Goal: Information Seeking & Learning: Learn about a topic

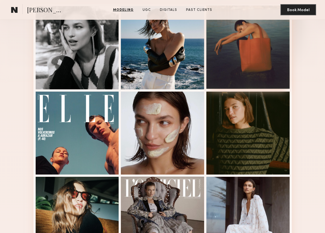
scroll to position [123, 0]
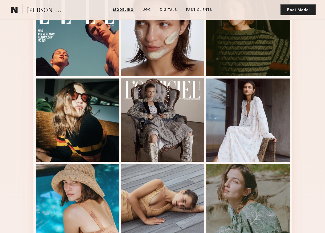
scroll to position [251, 0]
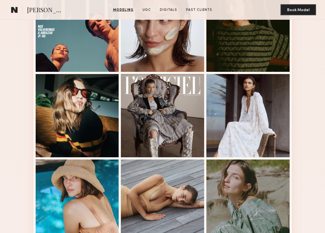
click at [18, 34] on div "Modeling Portfolio" at bounding box center [162, 235] width 325 height 716
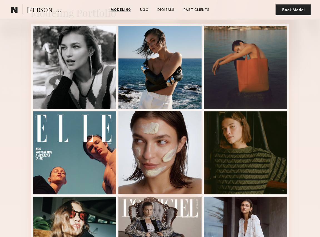
scroll to position [91, 0]
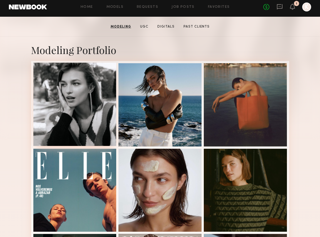
click at [73, 94] on div at bounding box center [74, 104] width 83 height 83
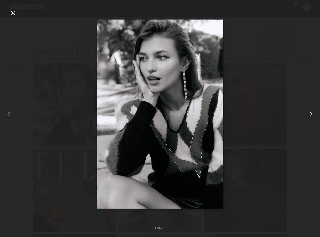
click at [310, 113] on common-icon at bounding box center [311, 114] width 9 height 9
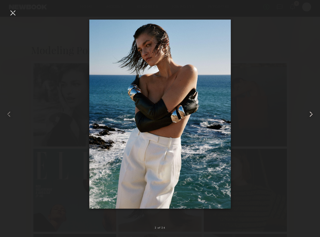
click at [310, 113] on common-icon at bounding box center [311, 114] width 9 height 9
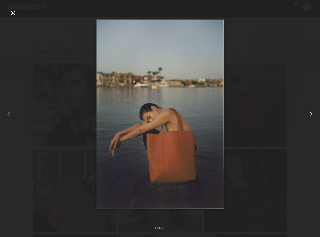
click at [310, 113] on common-icon at bounding box center [311, 114] width 9 height 9
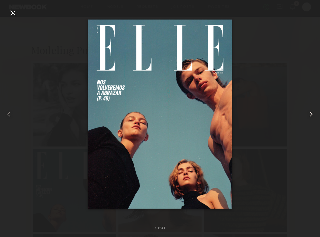
click at [310, 113] on common-icon at bounding box center [311, 114] width 9 height 9
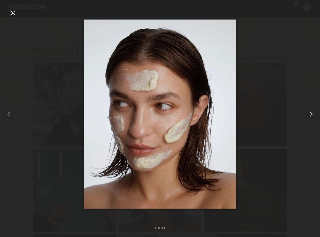
click at [310, 113] on common-icon at bounding box center [311, 114] width 9 height 9
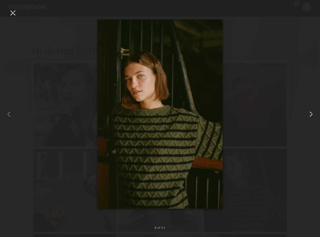
click at [310, 113] on common-icon at bounding box center [311, 114] width 9 height 9
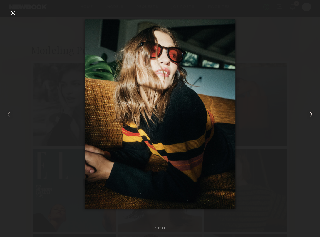
click at [310, 113] on common-icon at bounding box center [311, 114] width 9 height 9
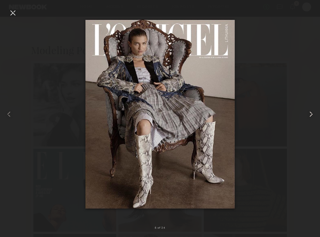
click at [310, 113] on common-icon at bounding box center [311, 114] width 9 height 9
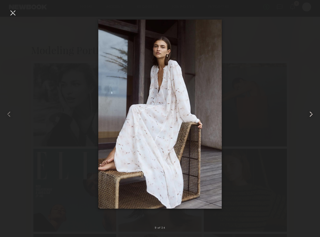
click at [310, 113] on common-icon at bounding box center [311, 114] width 9 height 9
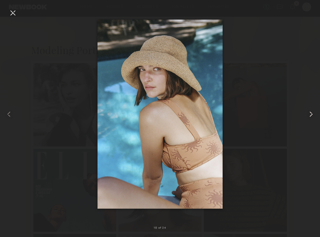
click at [310, 113] on common-icon at bounding box center [311, 114] width 9 height 9
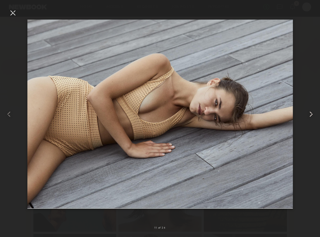
click at [310, 113] on common-icon at bounding box center [311, 114] width 9 height 9
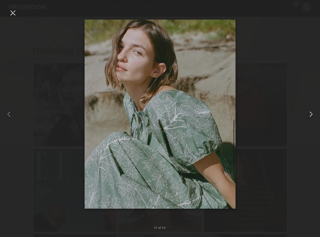
click at [310, 113] on common-icon at bounding box center [311, 114] width 9 height 9
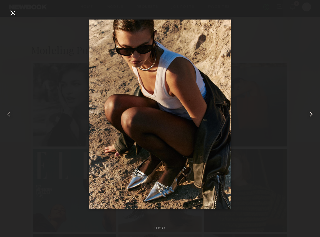
click at [310, 113] on common-icon at bounding box center [311, 114] width 9 height 9
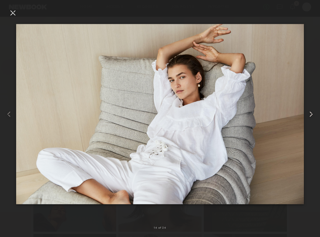
click at [310, 113] on common-icon at bounding box center [311, 114] width 9 height 9
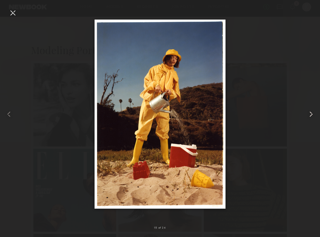
click at [310, 113] on common-icon at bounding box center [311, 114] width 9 height 9
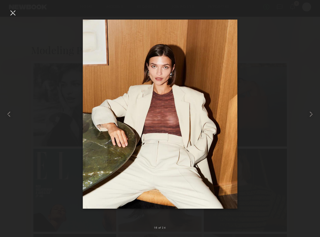
click at [12, 14] on div at bounding box center [12, 12] width 9 height 9
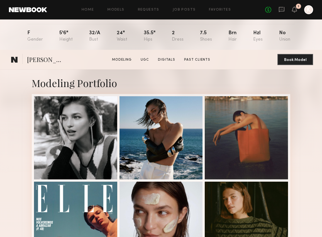
scroll to position [143, 0]
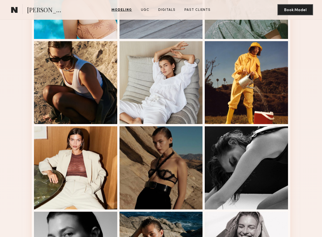
scroll to position [554, 0]
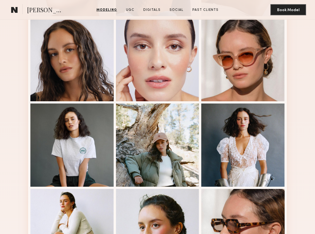
scroll to position [335, 0]
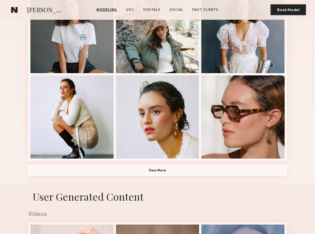
click at [153, 169] on button "View More" at bounding box center [157, 170] width 258 height 11
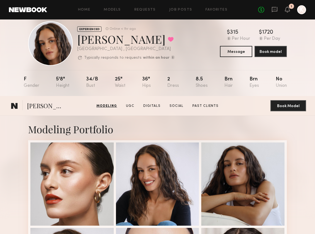
scroll to position [0, 0]
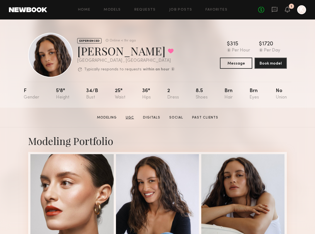
click at [130, 119] on link "UGC" at bounding box center [129, 117] width 13 height 5
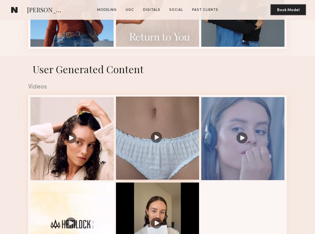
scroll to position [810, 0]
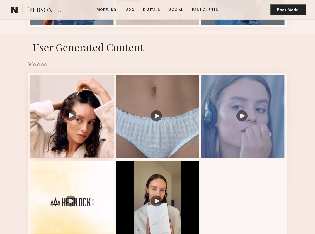
click at [77, 107] on div at bounding box center [71, 116] width 83 height 83
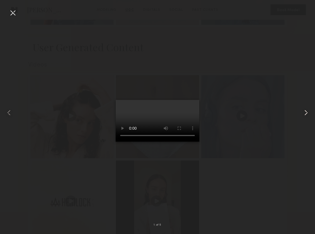
click at [304, 112] on common-icon at bounding box center [305, 112] width 9 height 9
click at [306, 111] on common-icon at bounding box center [305, 112] width 9 height 9
click at [306, 113] on common-icon at bounding box center [305, 112] width 9 height 9
click at [13, 11] on div at bounding box center [12, 12] width 9 height 9
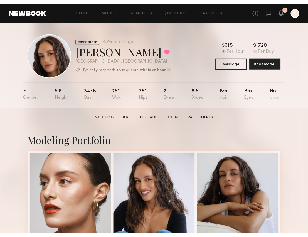
scroll to position [0, 0]
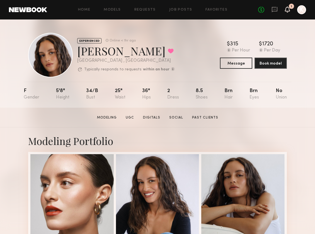
click at [286, 8] on icon at bounding box center [287, 9] width 4 height 4
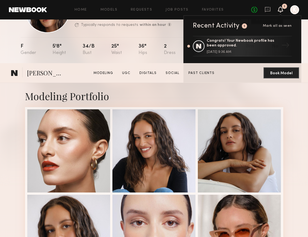
scroll to position [183, 0]
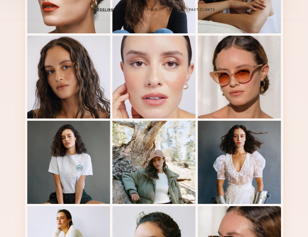
scroll to position [0, 0]
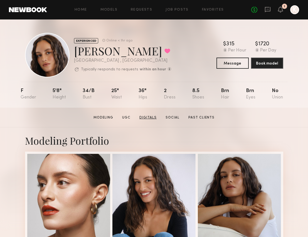
click at [155, 118] on link "Digitals" at bounding box center [148, 117] width 22 height 5
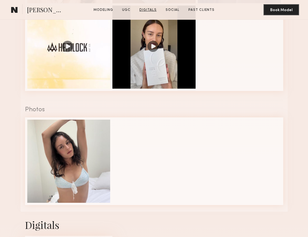
scroll to position [1143, 0]
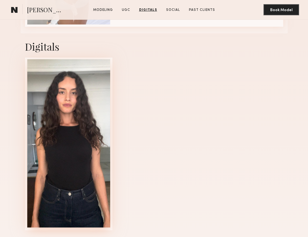
click at [59, 115] on div at bounding box center [68, 143] width 83 height 168
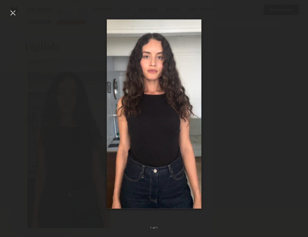
click at [14, 12] on div at bounding box center [12, 12] width 9 height 9
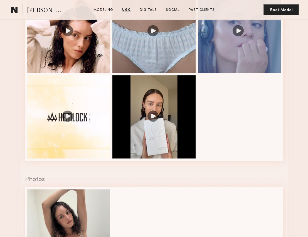
scroll to position [891, 0]
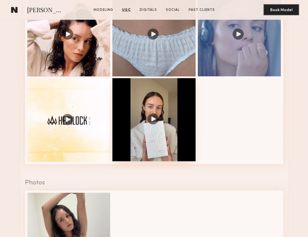
click at [170, 112] on div at bounding box center [153, 119] width 83 height 83
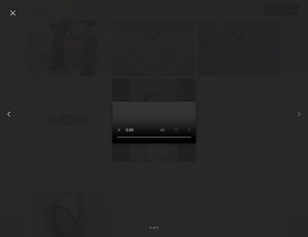
click at [7, 116] on common-icon at bounding box center [8, 114] width 9 height 9
click at [14, 11] on div at bounding box center [12, 12] width 9 height 9
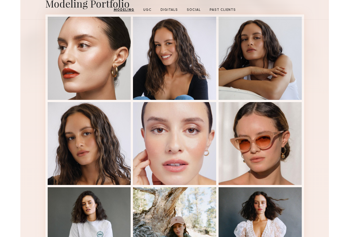
scroll to position [0, 0]
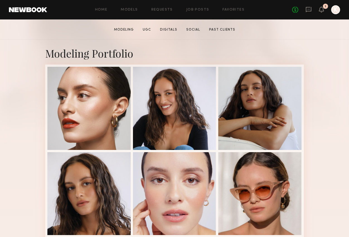
scroll to position [102, 0]
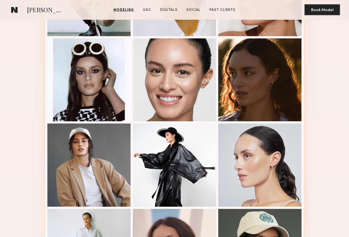
scroll to position [458, 0]
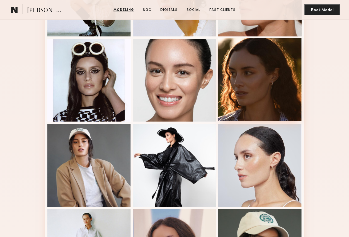
click at [263, 69] on div at bounding box center [259, 79] width 83 height 83
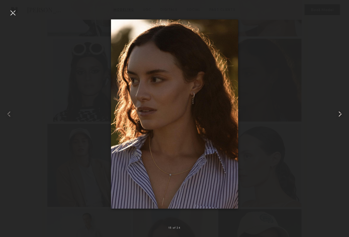
click at [314, 113] on common-icon at bounding box center [339, 114] width 9 height 9
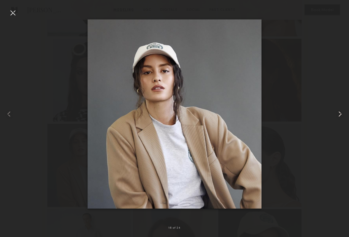
click at [314, 113] on common-icon at bounding box center [339, 114] width 9 height 9
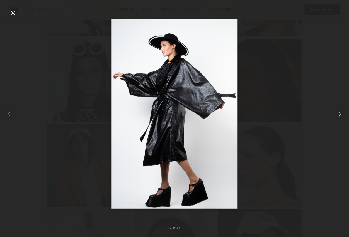
click at [314, 113] on common-icon at bounding box center [339, 114] width 9 height 9
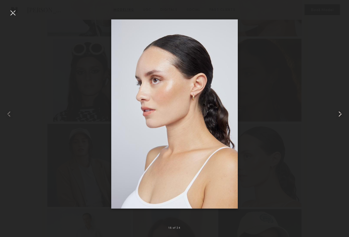
click at [314, 113] on common-icon at bounding box center [339, 114] width 9 height 9
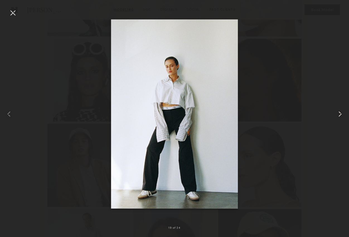
click at [314, 113] on common-icon at bounding box center [339, 114] width 9 height 9
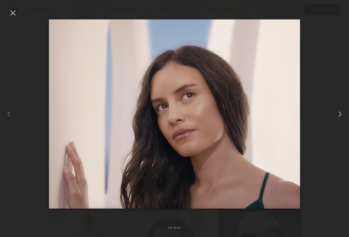
click at [314, 113] on common-icon at bounding box center [339, 114] width 9 height 9
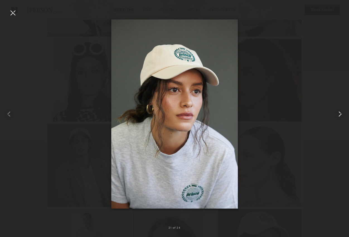
click at [314, 113] on common-icon at bounding box center [339, 114] width 9 height 9
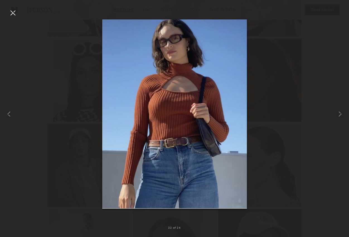
click at [12, 11] on div at bounding box center [12, 12] width 9 height 9
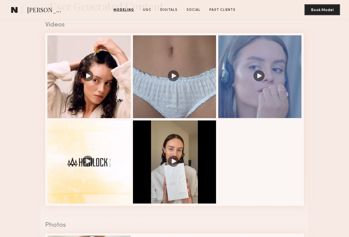
scroll to position [852, 0]
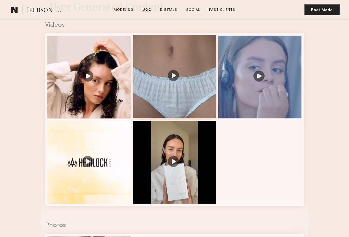
click at [154, 87] on div at bounding box center [174, 76] width 83 height 83
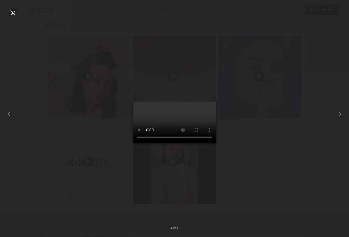
click at [12, 13] on div at bounding box center [12, 12] width 9 height 9
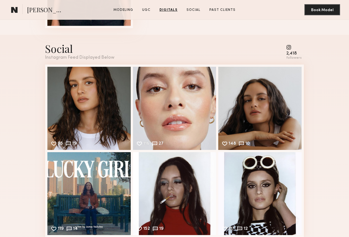
scroll to position [1362, 0]
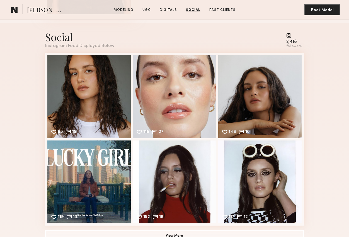
click at [289, 36] on common-icon at bounding box center [293, 35] width 15 height 5
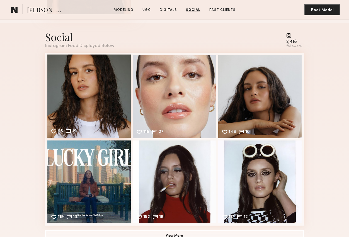
click at [106, 99] on div "95 19 Likes & comments displayed to show model’s engagement" at bounding box center [88, 96] width 83 height 83
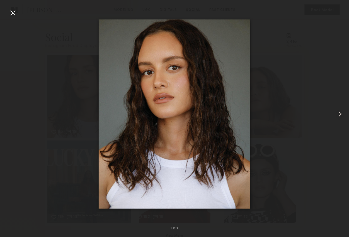
click at [314, 116] on common-icon at bounding box center [339, 114] width 9 height 9
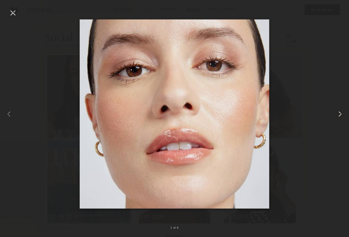
click at [314, 116] on common-icon at bounding box center [339, 114] width 9 height 9
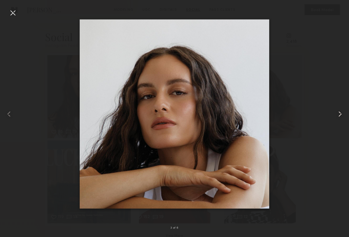
click at [314, 116] on common-icon at bounding box center [339, 114] width 9 height 9
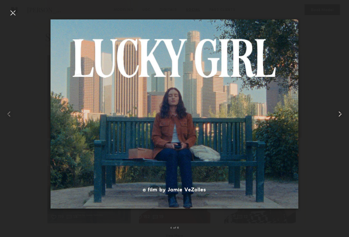
click at [314, 116] on common-icon at bounding box center [339, 114] width 9 height 9
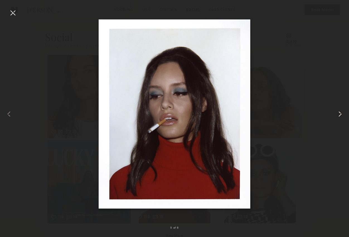
click at [314, 116] on common-icon at bounding box center [339, 114] width 9 height 9
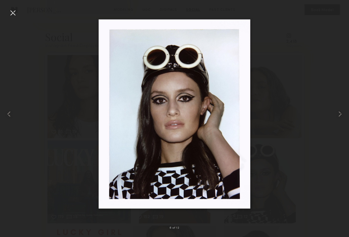
click at [13, 11] on div at bounding box center [12, 12] width 9 height 9
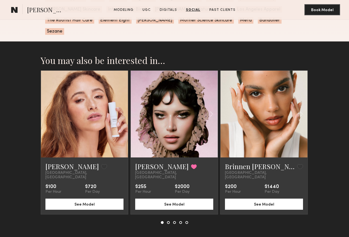
scroll to position [1805, 0]
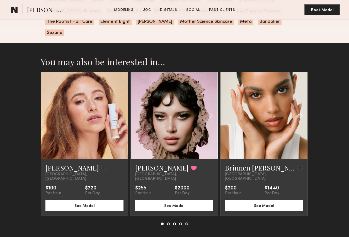
click at [302, 110] on common-icon at bounding box center [301, 115] width 8 height 11
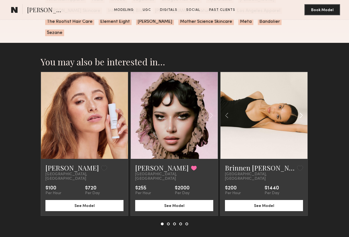
click at [302, 110] on common-icon at bounding box center [301, 115] width 8 height 11
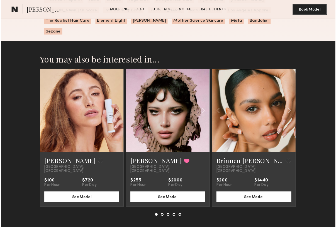
scroll to position [1818, 0]
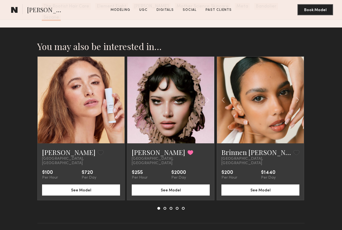
click at [14, 74] on section "You may also be interested in… Jacqueline R. Favorite Los Angeles, CA $100 Per …" at bounding box center [171, 140] width 342 height 224
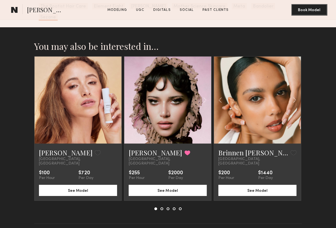
scroll to position [1818, 0]
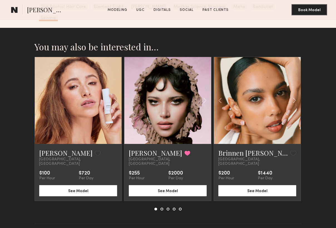
click at [17, 73] on section "You may also be interested in… Jacqueline R. Favorite Los Angeles, CA $100 Per …" at bounding box center [168, 140] width 336 height 224
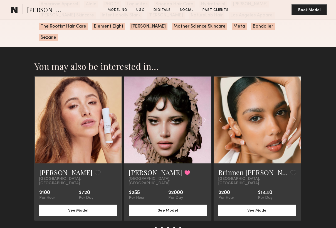
scroll to position [1777, 0]
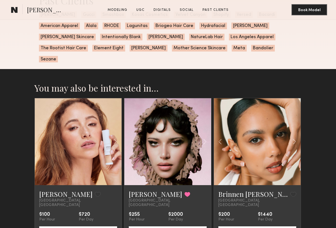
click at [17, 73] on section "You may also be interested in… Jacqueline R. Favorite Los Angeles, CA $100 Per …" at bounding box center [168, 181] width 336 height 224
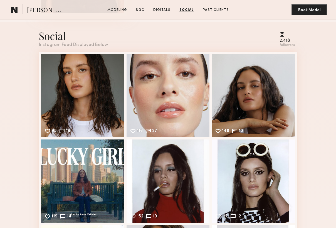
scroll to position [1356, 0]
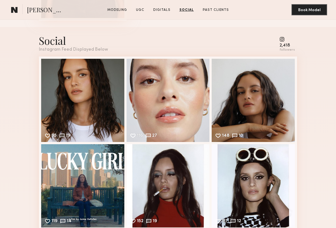
click at [19, 142] on div "Social Instagram Feed Displayed Below 2,418 followers 95 19 Likes & comments di…" at bounding box center [168, 217] width 336 height 380
click at [19, 140] on div "Social Instagram Feed Displayed Below 2,418 followers 95 19 Likes & comments di…" at bounding box center [168, 217] width 336 height 380
click at [21, 94] on div "Social Instagram Feed Displayed Below 2,418 followers 95 19 Likes & comments di…" at bounding box center [168, 217] width 336 height 380
click at [126, 10] on link "Modeling" at bounding box center [117, 10] width 24 height 5
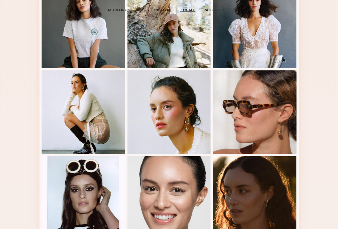
scroll to position [94, 0]
